Goal: Check status: Check status

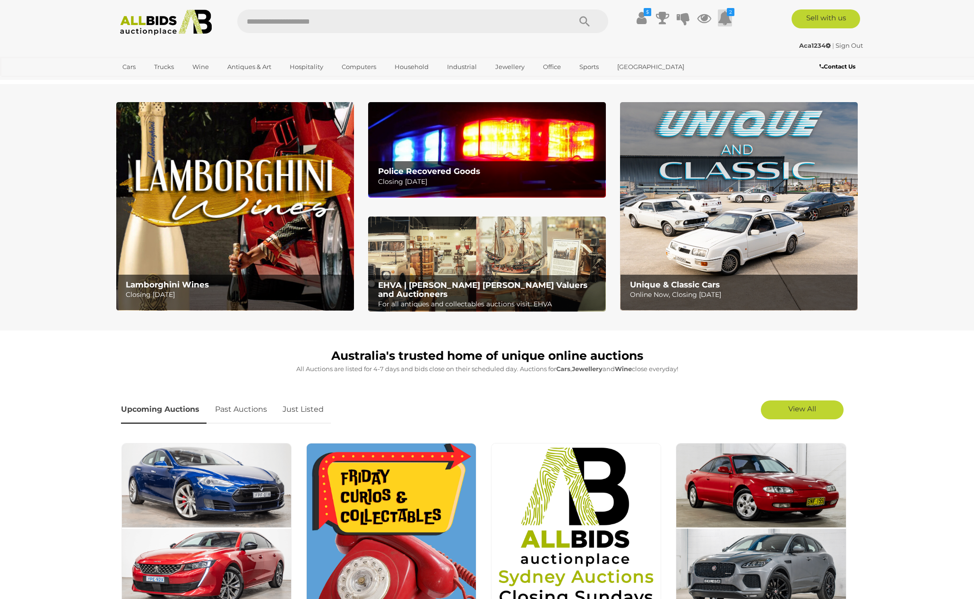
click at [724, 20] on icon at bounding box center [725, 17] width 14 height 17
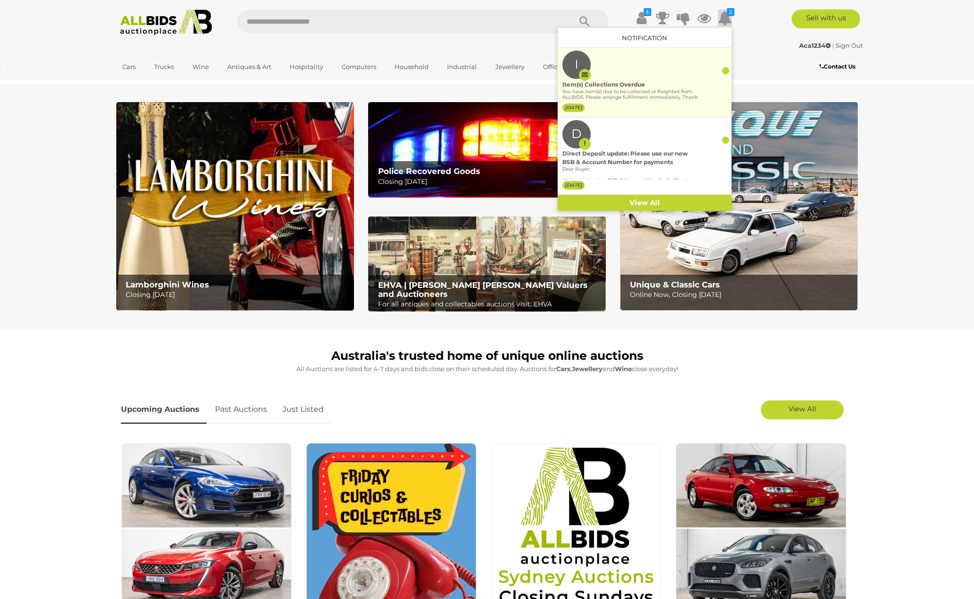
click at [639, 85] on div "Item(s) Collections Overdue" at bounding box center [630, 84] width 136 height 9
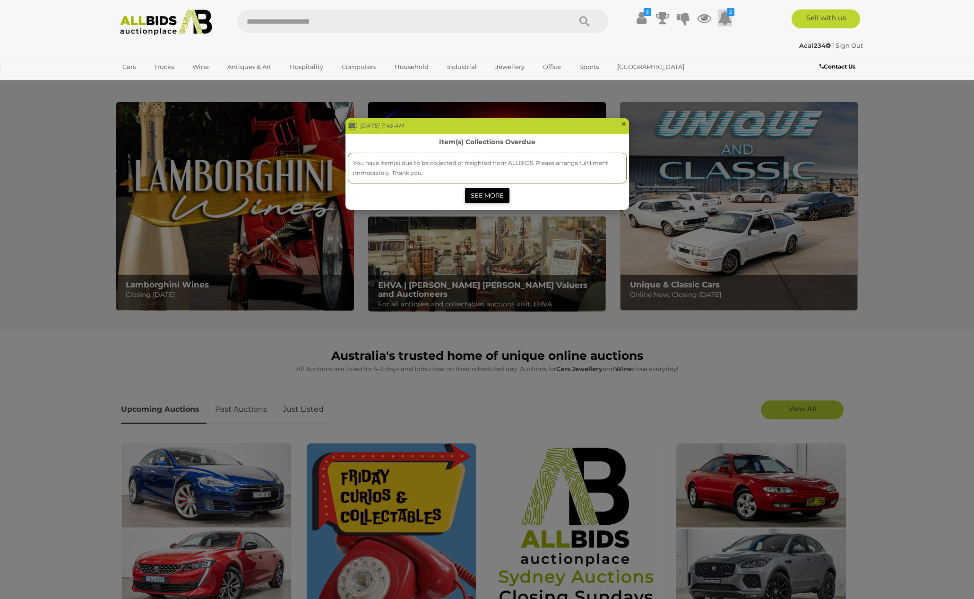
click at [501, 189] on link "SEE MORE" at bounding box center [487, 195] width 44 height 15
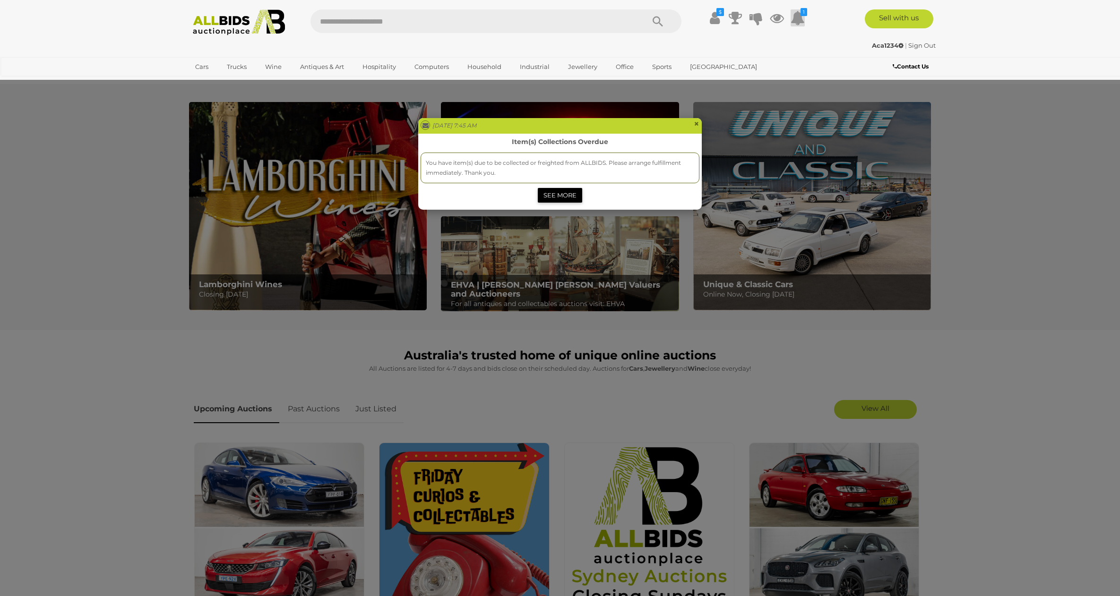
click at [570, 194] on link "SEE MORE" at bounding box center [560, 195] width 44 height 15
